Goal: Check status: Check status

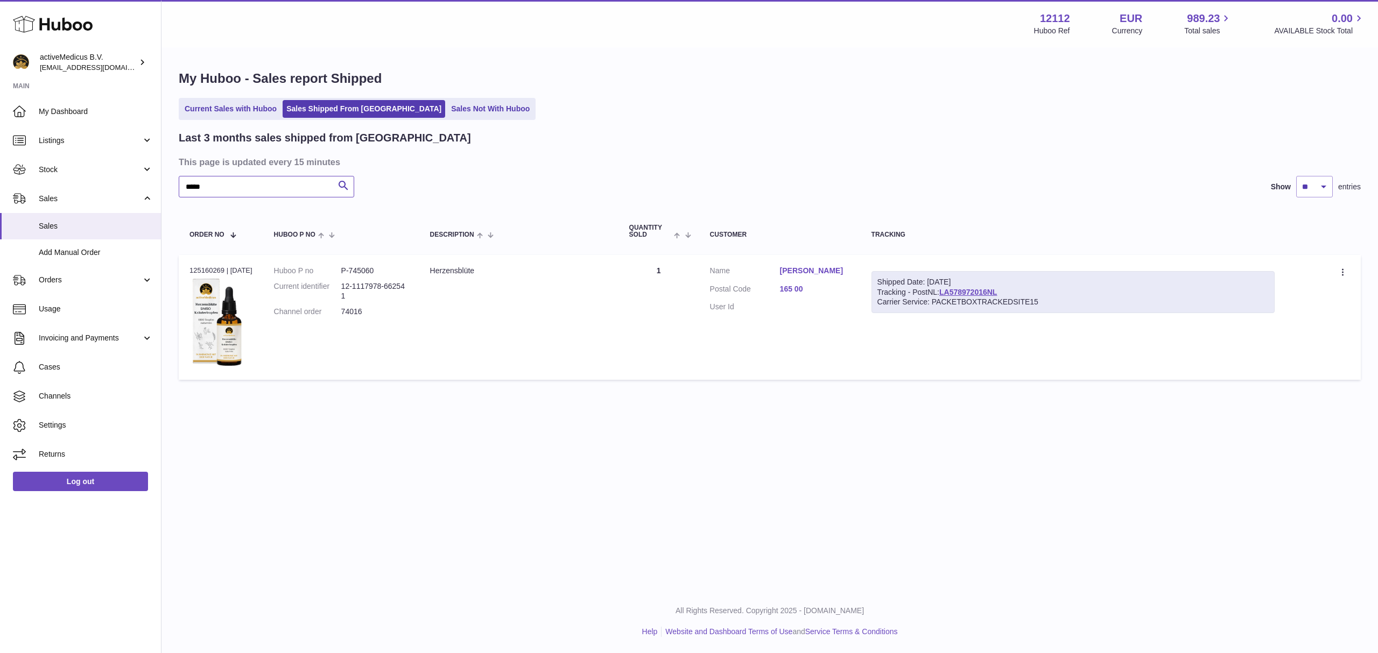
drag, startPoint x: 234, startPoint y: 181, endPoint x: 177, endPoint y: 181, distance: 57.0
click at [177, 181] on div "My Huboo - Sales report Shipped Current Sales with Huboo Sales Shipped From [GE…" at bounding box center [769, 227] width 1216 height 358
paste input "text"
drag, startPoint x: 216, startPoint y: 173, endPoint x: 190, endPoint y: 175, distance: 26.0
click at [190, 175] on div "Last 3 months sales shipped from [GEOGRAPHIC_DATA] This page is updated every 1…" at bounding box center [770, 258] width 1182 height 255
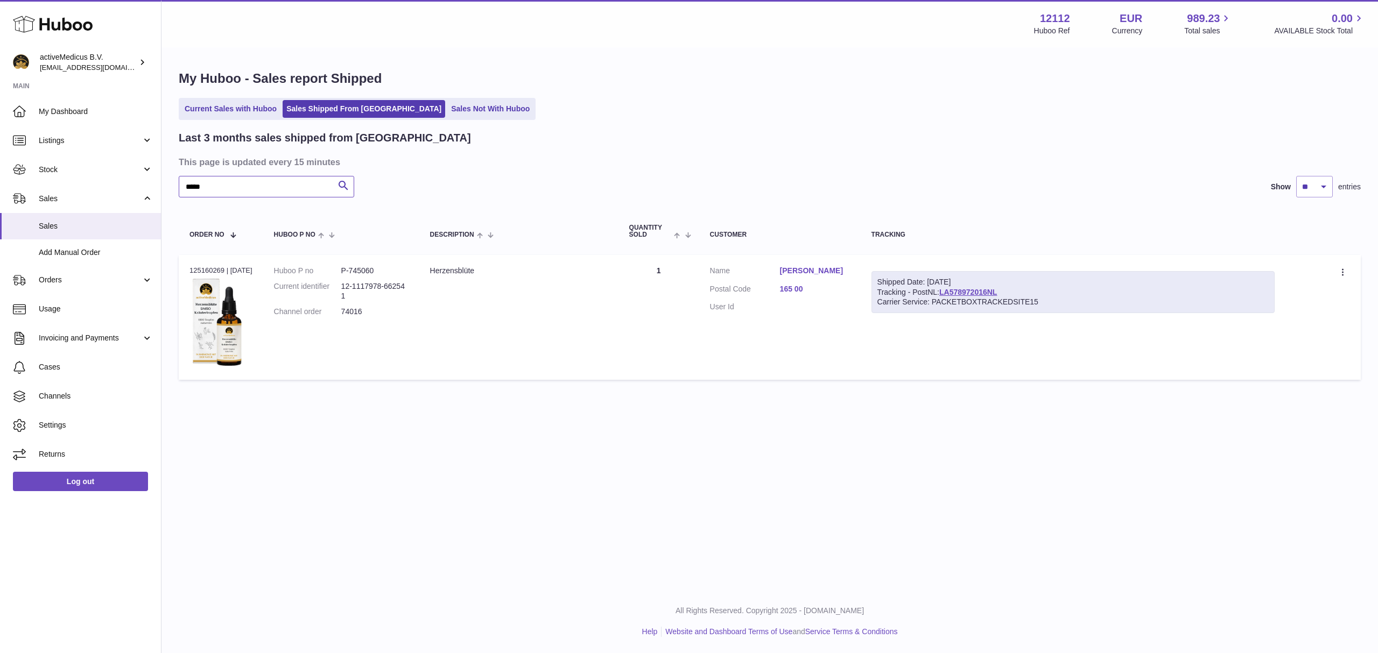
drag, startPoint x: 218, startPoint y: 184, endPoint x: 179, endPoint y: 188, distance: 39.0
click at [170, 188] on div "My Huboo - Sales report Shipped Current Sales with Huboo Sales Shipped From [GE…" at bounding box center [769, 227] width 1216 height 358
paste input "text"
drag, startPoint x: 240, startPoint y: 191, endPoint x: 168, endPoint y: 185, distance: 72.3
click at [168, 185] on div "My Huboo - Sales report Shipped Current Sales with Huboo Sales Shipped From [GE…" at bounding box center [769, 227] width 1216 height 358
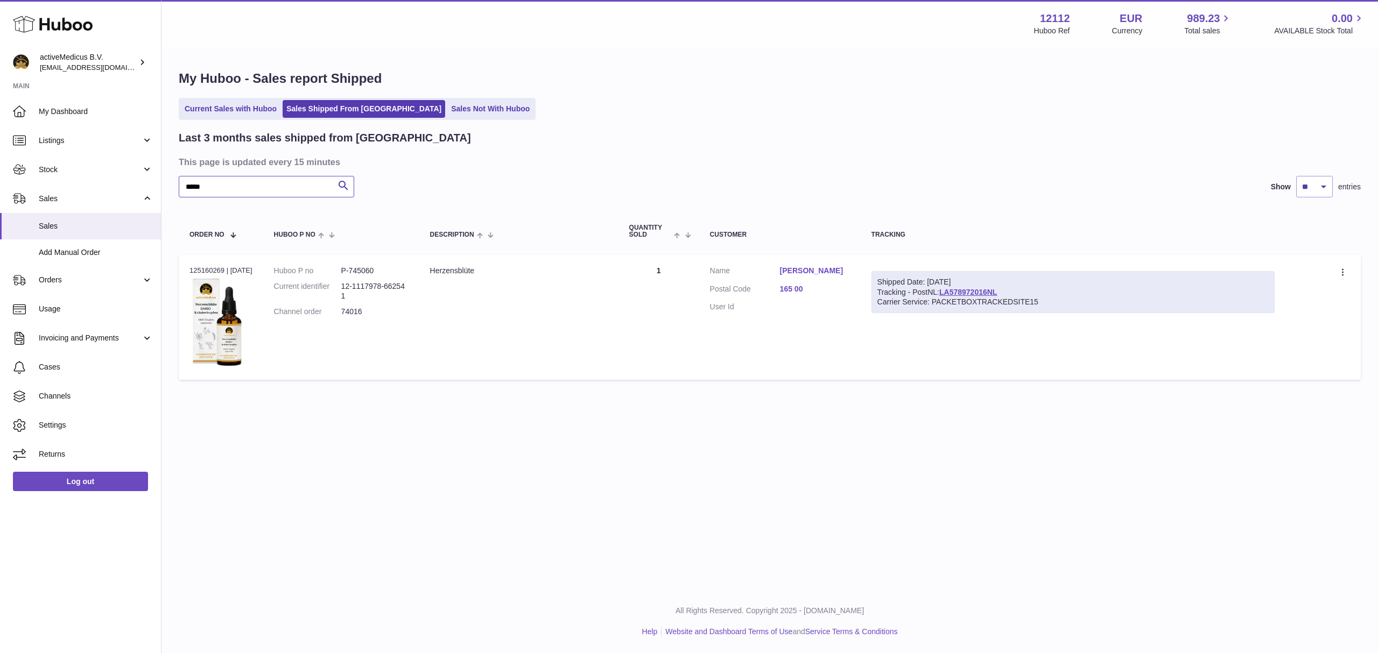
paste input "text"
drag, startPoint x: 183, startPoint y: 184, endPoint x: 166, endPoint y: 183, distance: 16.7
click at [166, 183] on div "My Huboo - Sales report Shipped Current Sales with Huboo Sales Shipped From [GE…" at bounding box center [769, 227] width 1216 height 358
paste input "text"
drag, startPoint x: 193, startPoint y: 186, endPoint x: 151, endPoint y: 186, distance: 42.0
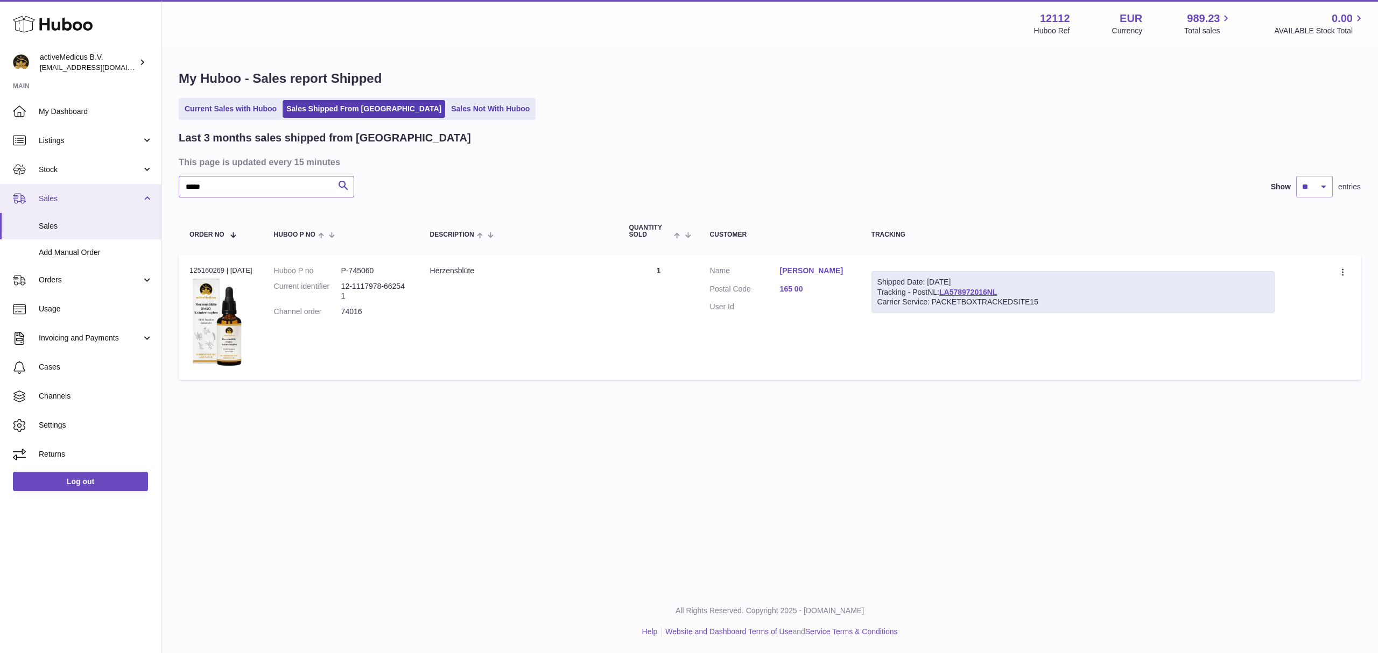
click at [151, 186] on div "Huboo activeMedicus B.V. [EMAIL_ADDRESS][DOMAIN_NAME] Main My Dashboard Listing…" at bounding box center [689, 326] width 1378 height 653
paste input "text"
drag, startPoint x: 229, startPoint y: 188, endPoint x: 154, endPoint y: 184, distance: 75.5
click at [154, 184] on div "Huboo activeMedicus B.V. [EMAIL_ADDRESS][DOMAIN_NAME] Main My Dashboard Listing…" at bounding box center [689, 326] width 1378 height 653
paste input "text"
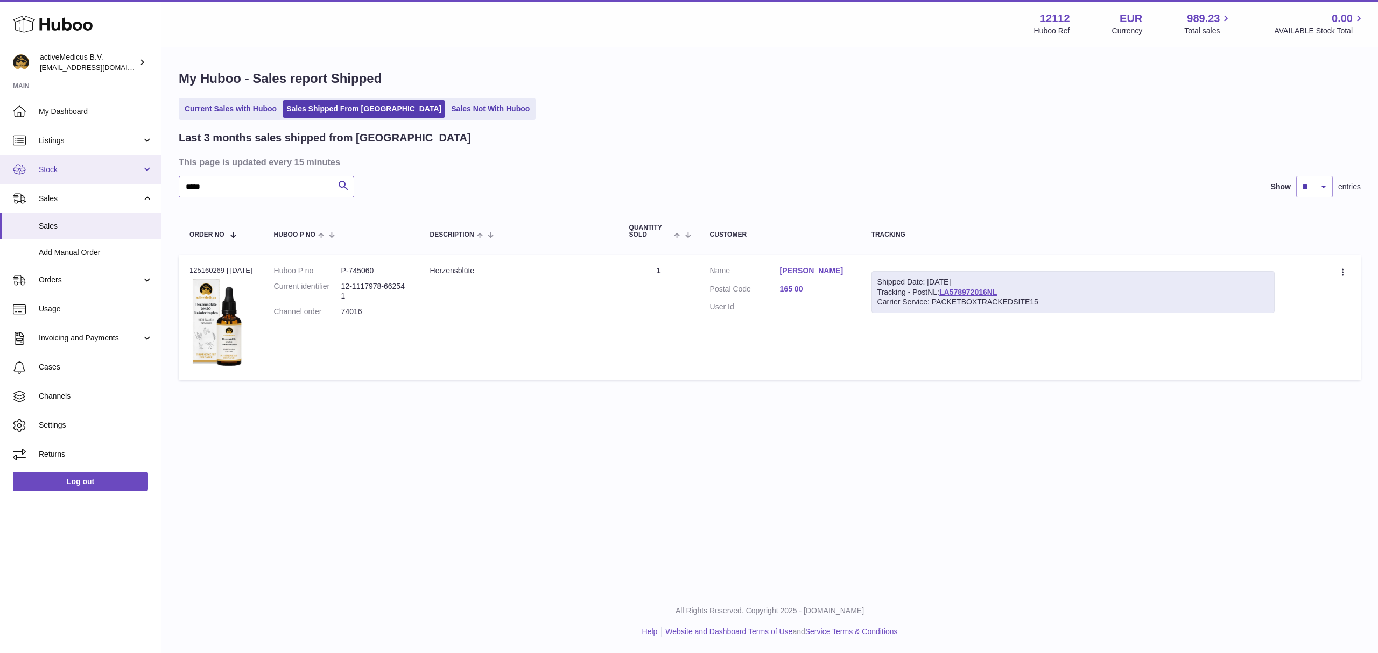
drag, startPoint x: 211, startPoint y: 179, endPoint x: 147, endPoint y: 179, distance: 64.0
click at [147, 179] on div "Huboo activeMedicus B.V. [EMAIL_ADDRESS][DOMAIN_NAME] Main My Dashboard Listing…" at bounding box center [689, 326] width 1378 height 653
paste input "text"
type input "*****"
